Goal: Information Seeking & Learning: Check status

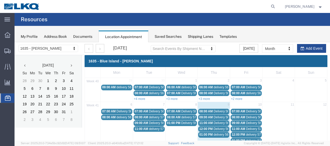
scroll to position [26, 0]
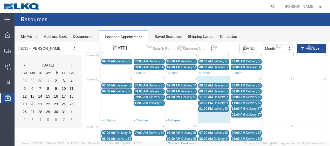
click at [220, 85] on span "Delivery 56994558" at bounding box center [226, 86] width 26 height 4
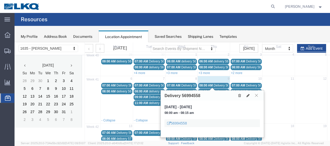
click at [259, 95] on button at bounding box center [256, 95] width 7 height 5
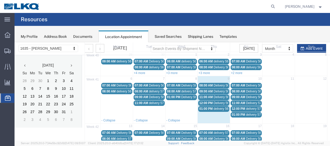
click at [217, 90] on span "Delivery 56698931" at bounding box center [226, 92] width 26 height 4
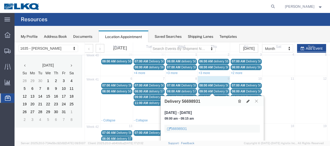
click at [257, 102] on icon at bounding box center [256, 100] width 3 height 3
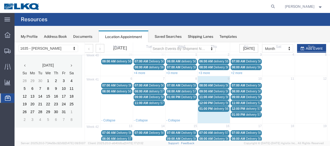
click at [220, 96] on span "Delivery 56698929" at bounding box center [226, 97] width 26 height 4
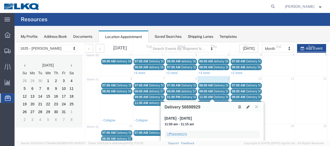
click at [258, 107] on icon at bounding box center [256, 106] width 3 height 3
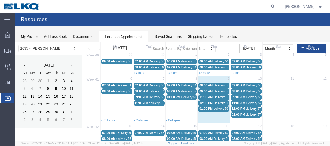
click at [218, 102] on span "Delivery 56698932" at bounding box center [226, 103] width 26 height 4
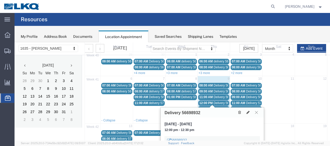
click at [256, 112] on icon at bounding box center [256, 112] width 3 height 3
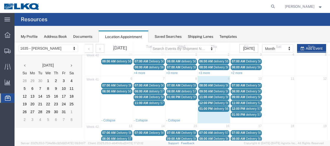
click at [217, 109] on span "delivery 56998835" at bounding box center [225, 109] width 25 height 4
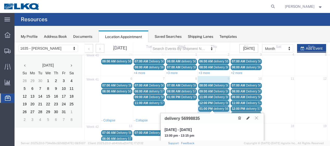
click at [257, 118] on icon at bounding box center [256, 117] width 3 height 3
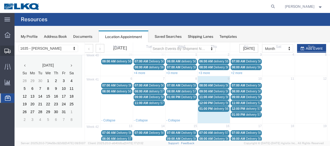
click at [0, 0] on span "Shipment Manager" at bounding box center [0, 0] width 0 height 0
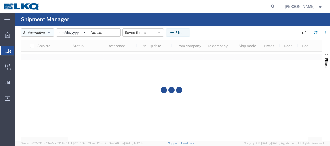
click at [50, 33] on icon "button" at bounding box center [49, 33] width 3 height 4
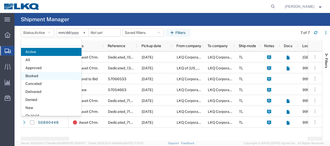
click at [40, 77] on span "Booked" at bounding box center [51, 76] width 60 height 8
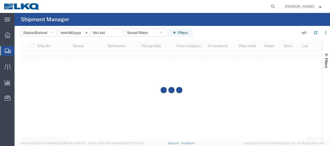
click at [62, 33] on input "[DATE]" at bounding box center [75, 33] width 32 height 8
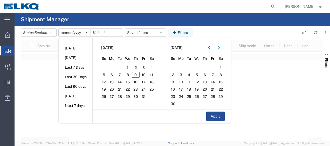
click at [62, 33] on input "[DATE]" at bounding box center [75, 33] width 32 height 8
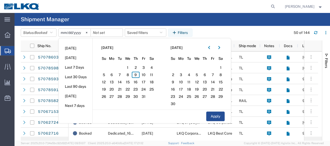
type input "[DATE]"
click at [141, 73] on span "10" at bounding box center [143, 75] width 8 height 6
click at [146, 74] on span "10" at bounding box center [143, 75] width 8 height 6
drag, startPoint x: 146, startPoint y: 74, endPoint x: 139, endPoint y: 74, distance: 6.2
click at [139, 74] on span "9" at bounding box center [136, 75] width 8 height 6
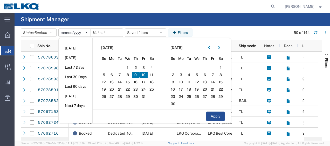
click at [139, 74] on span "9" at bounding box center [136, 75] width 8 height 6
click at [144, 74] on span "10" at bounding box center [143, 75] width 8 height 6
drag, startPoint x: 135, startPoint y: 75, endPoint x: 165, endPoint y: 85, distance: 31.9
click at [135, 75] on span "9" at bounding box center [136, 75] width 8 height 6
click at [211, 114] on button "Apply" at bounding box center [215, 117] width 18 height 10
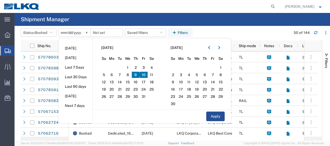
type input "[DATE]"
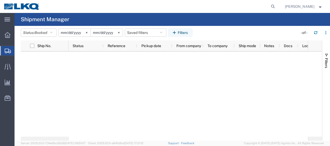
click at [68, 34] on input "[DATE]" at bounding box center [75, 33] width 32 height 8
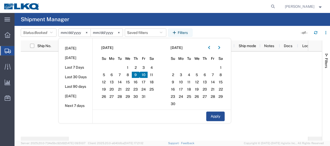
type input "[DATE]"
click at [101, 34] on input "[DATE]" at bounding box center [107, 33] width 32 height 8
type input "[DATE]"
click at [135, 73] on span "9" at bounding box center [136, 75] width 8 height 6
click at [144, 74] on span "10" at bounding box center [143, 75] width 8 height 6
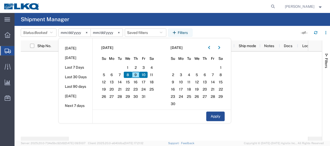
click at [130, 75] on span "8" at bounding box center [128, 75] width 8 height 6
click at [136, 75] on span "9" at bounding box center [136, 75] width 8 height 6
click at [141, 75] on span "10" at bounding box center [143, 75] width 8 height 6
click at [211, 113] on button "Apply" at bounding box center [215, 117] width 18 height 10
type input "[DATE]"
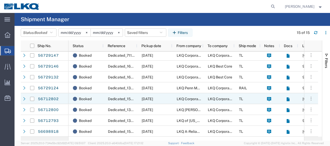
scroll to position [78, 0]
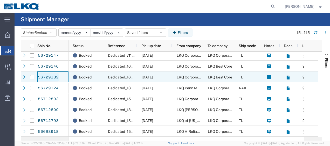
click at [55, 76] on link "56729132" at bounding box center [48, 77] width 21 height 8
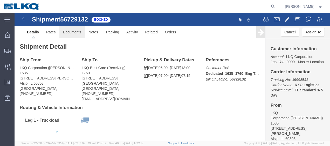
click link "Documents"
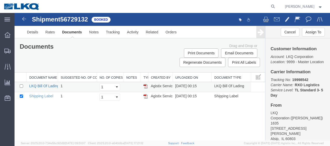
click at [51, 85] on link "LKQ Bill Of Lading" at bounding box center [44, 86] width 30 height 4
click at [27, 19] on link at bounding box center [24, 19] width 10 height 10
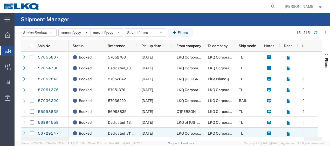
scroll to position [78, 0]
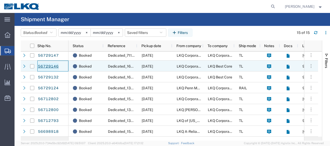
click at [47, 64] on link "56729146" at bounding box center [48, 66] width 21 height 8
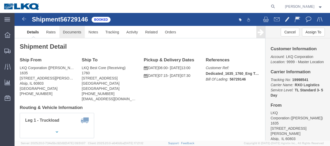
click link "Documents"
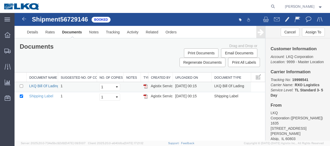
click at [47, 84] on link "LKQ Bill Of Lading" at bounding box center [44, 86] width 30 height 4
click at [25, 16] on link at bounding box center [24, 19] width 10 height 10
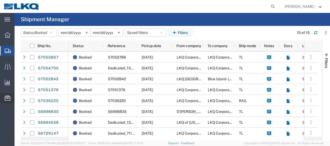
click at [0, 0] on span "Location Appointment" at bounding box center [0, 0] width 0 height 0
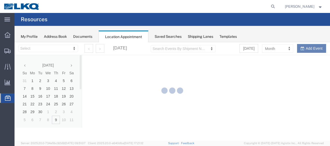
click at [21, 59] on div at bounding box center [172, 91] width 315 height 98
select select "27578"
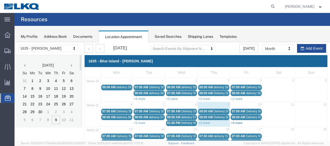
click at [234, 122] on link "+4 more" at bounding box center [236, 123] width 11 height 4
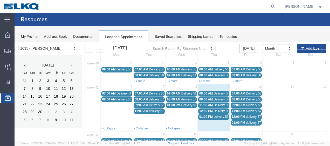
scroll to position [26, 0]
